Goal: Information Seeking & Learning: Learn about a topic

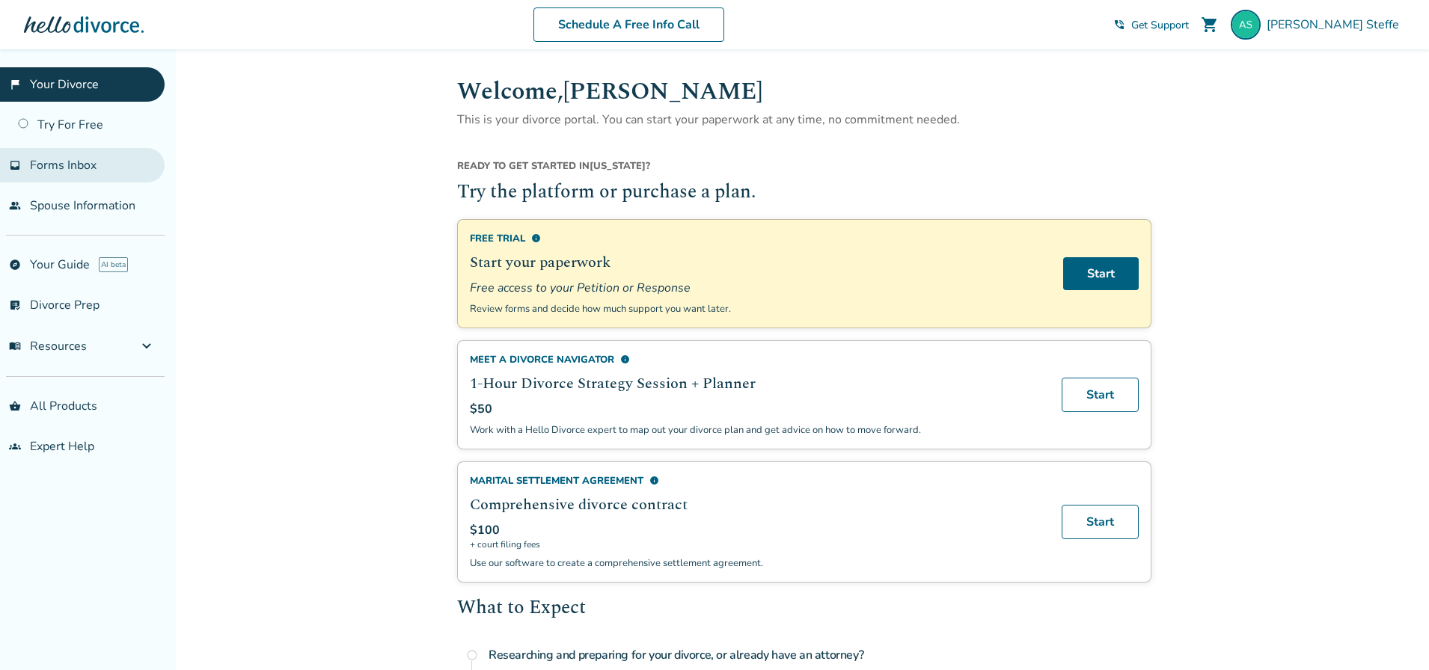
click at [70, 171] on span "Forms Inbox" at bounding box center [63, 165] width 67 height 16
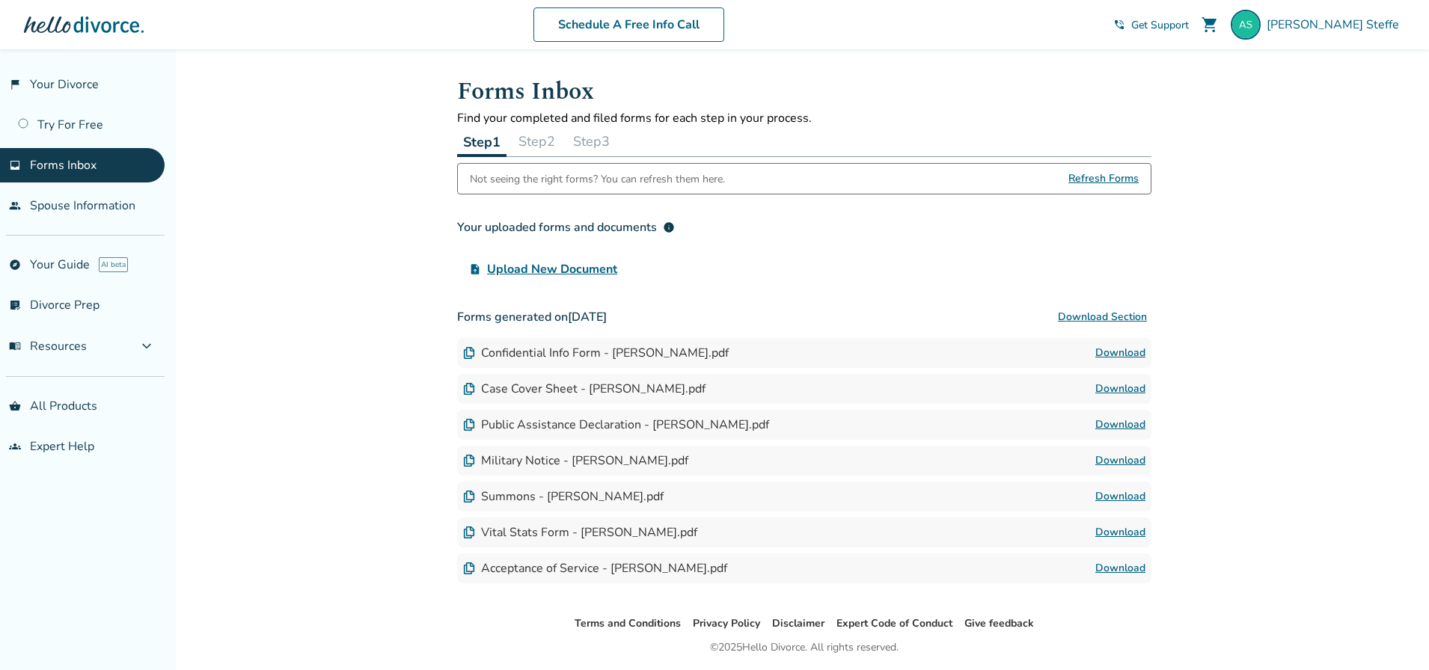
click at [1110, 355] on link "Download" at bounding box center [1120, 353] width 50 height 18
click at [1113, 496] on link "Download" at bounding box center [1120, 497] width 50 height 18
click at [640, 25] on link "Schedule A Free Info Call" at bounding box center [628, 24] width 191 height 34
click at [68, 345] on span "menu_book Resources" at bounding box center [48, 346] width 78 height 16
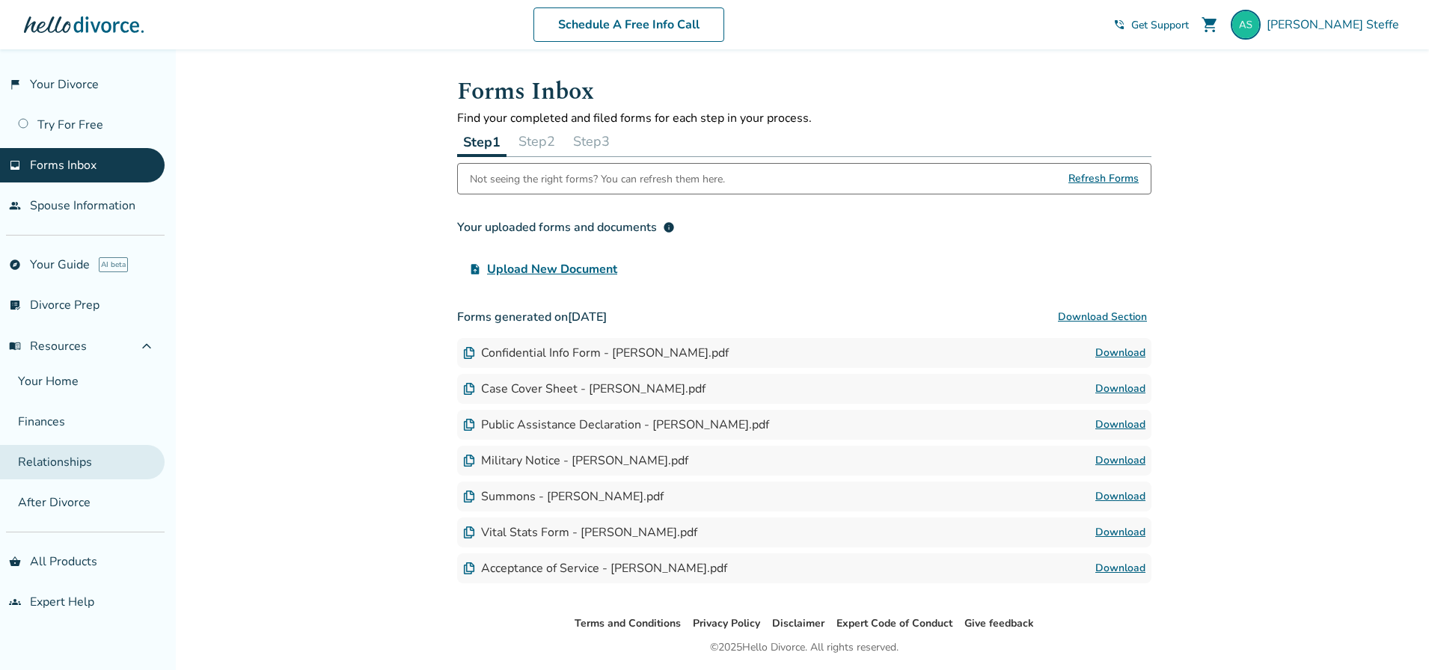
click at [46, 466] on link "Relationships" at bounding box center [82, 462] width 165 height 34
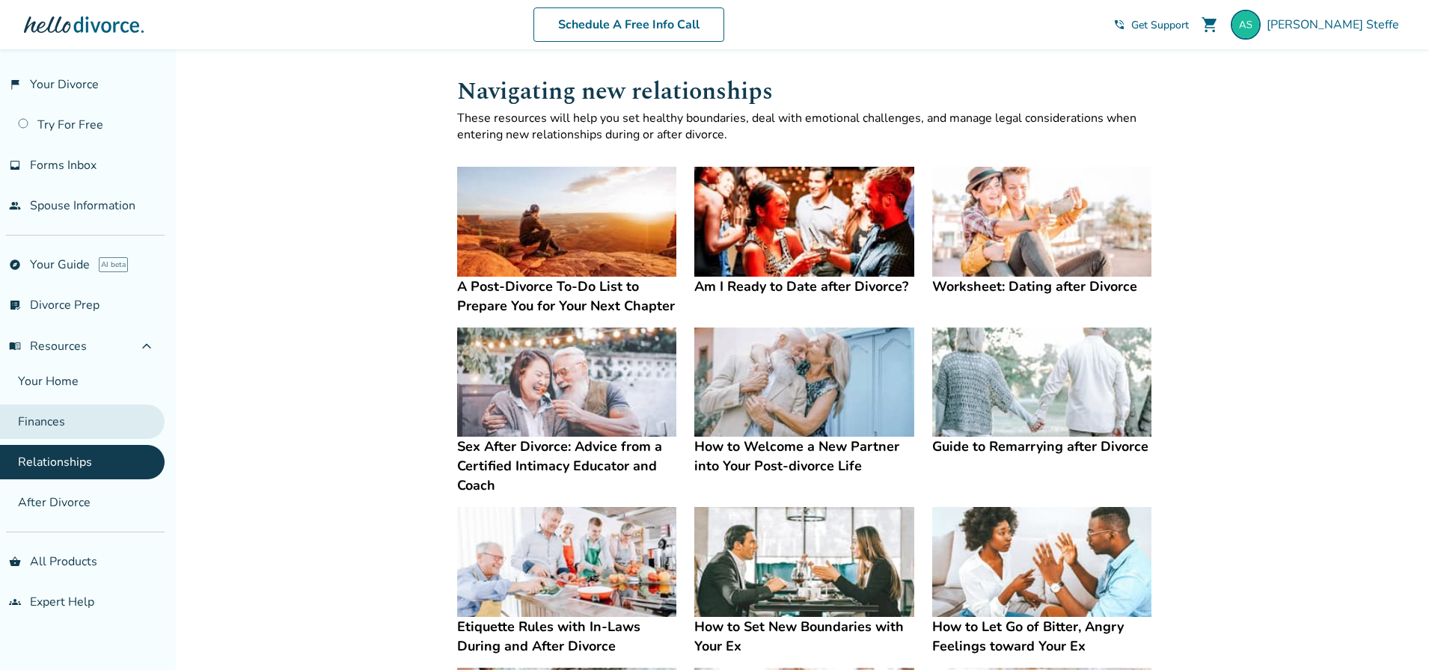
click at [47, 431] on link "Finances" at bounding box center [82, 422] width 165 height 34
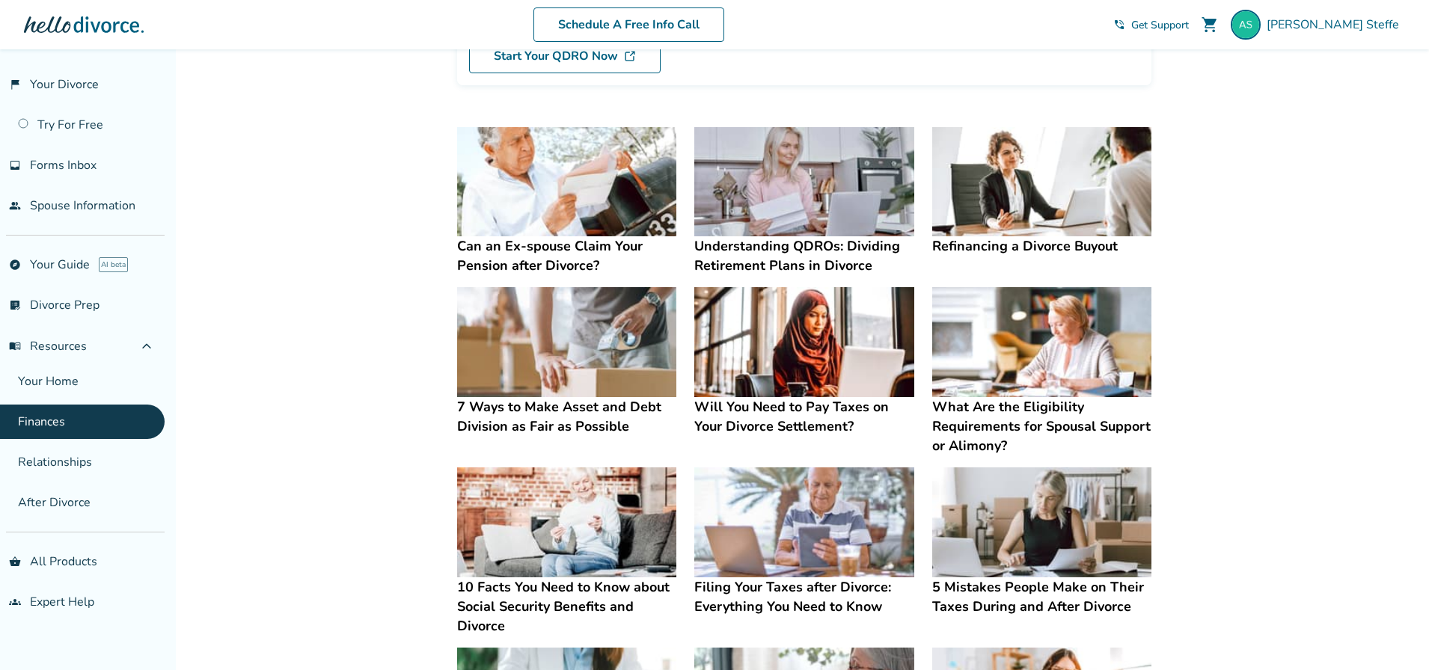
scroll to position [249, 0]
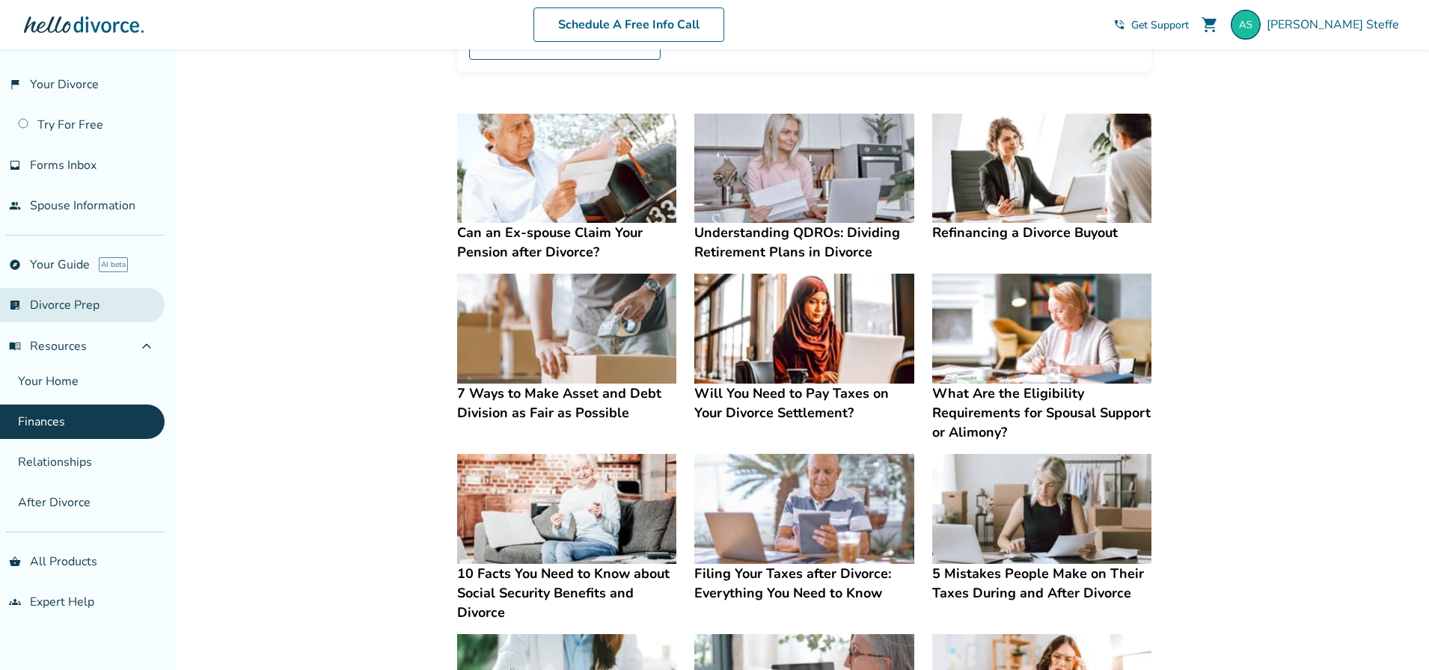
click at [76, 305] on link "list_alt_check Divorce Prep" at bounding box center [82, 305] width 165 height 34
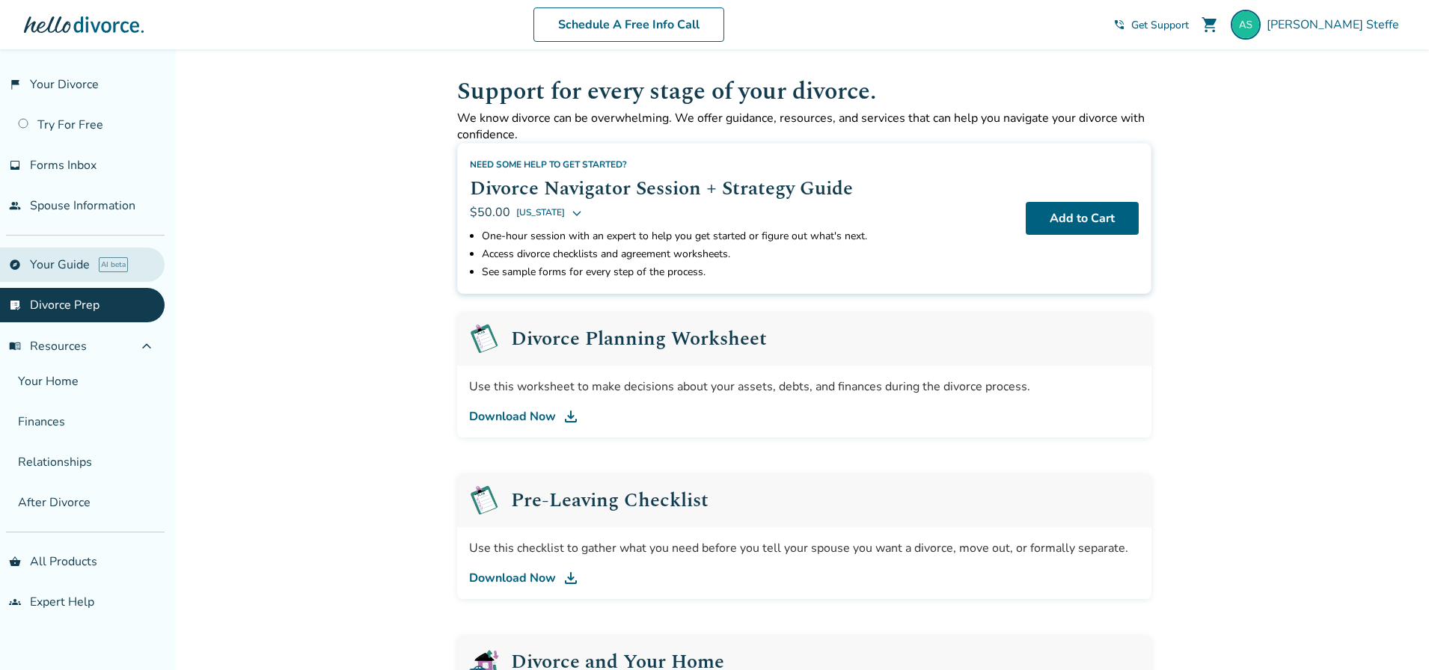
click at [52, 261] on link "explore Your Guide AI beta" at bounding box center [82, 265] width 165 height 34
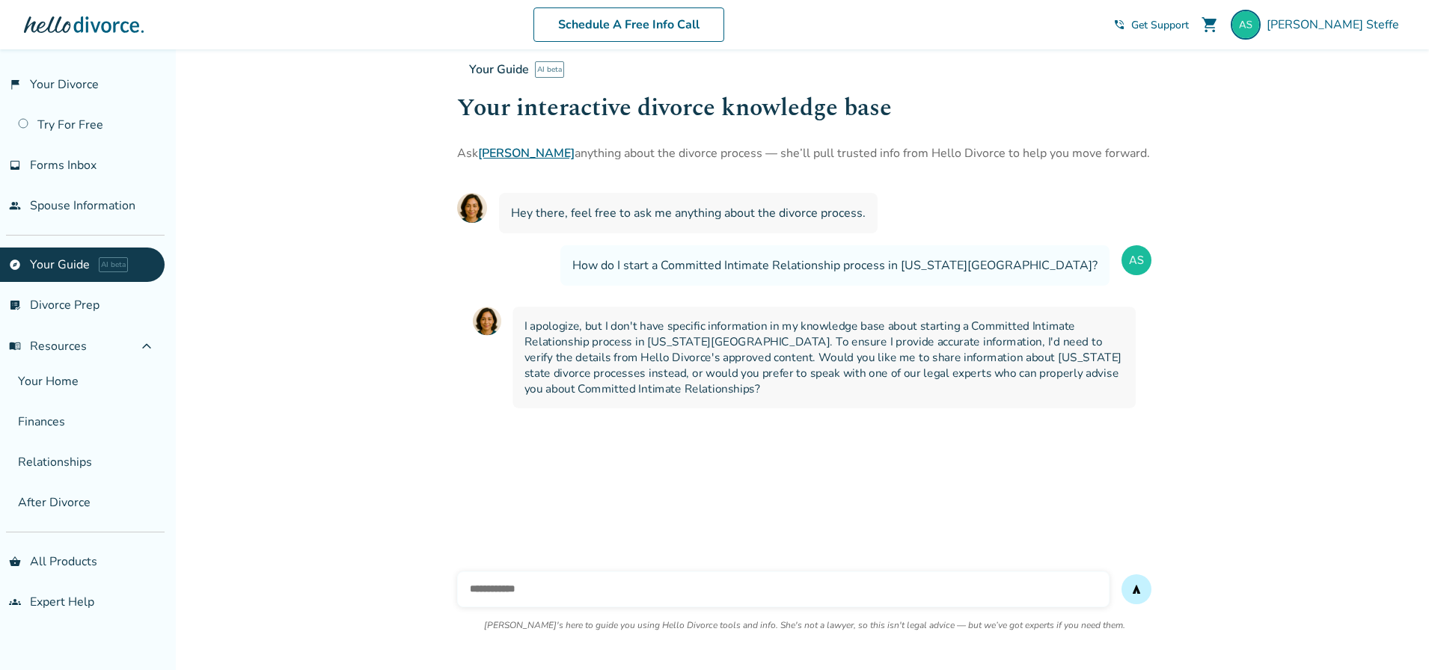
scroll to position [49, 0]
